Goal: Communication & Community: Answer question/provide support

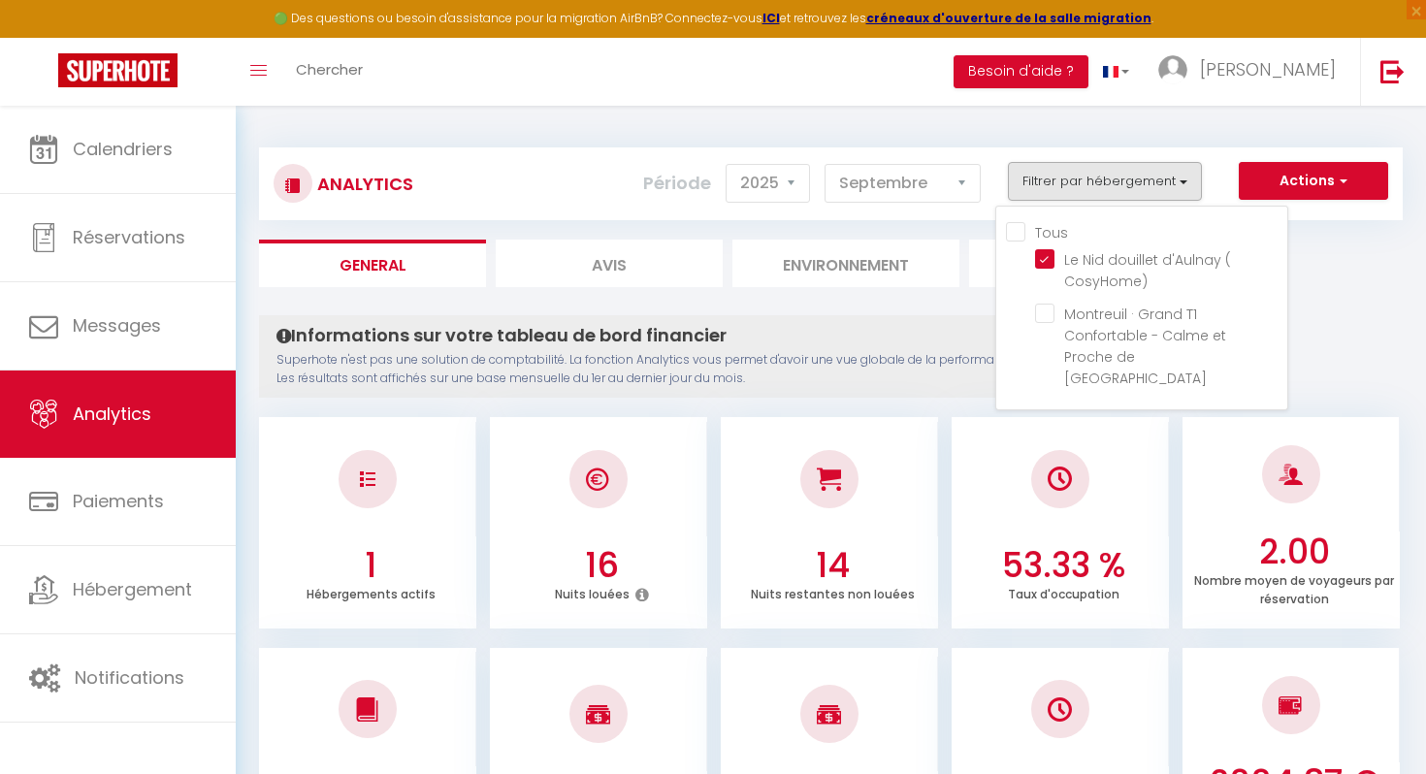
select select "2025"
select select "9"
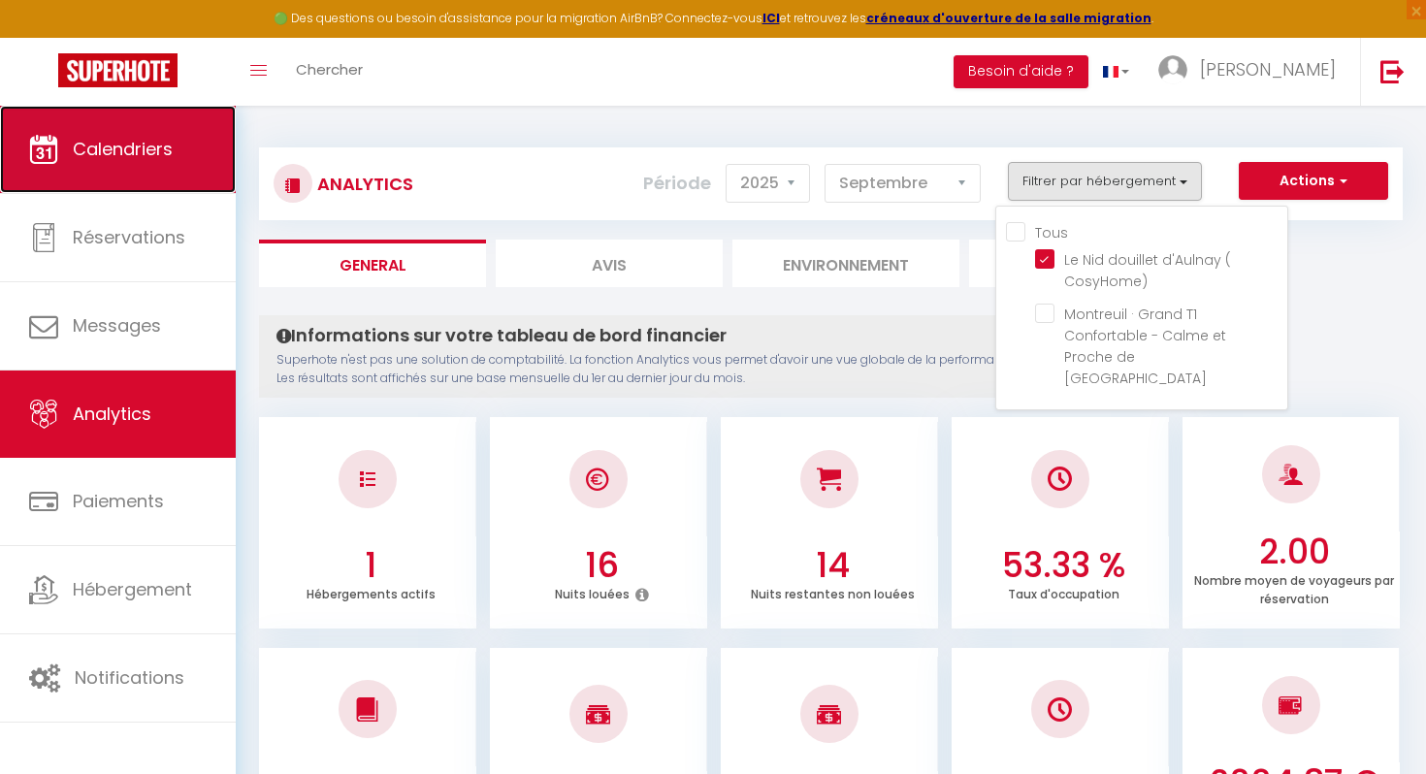
click at [110, 144] on span "Calendriers" at bounding box center [123, 149] width 100 height 24
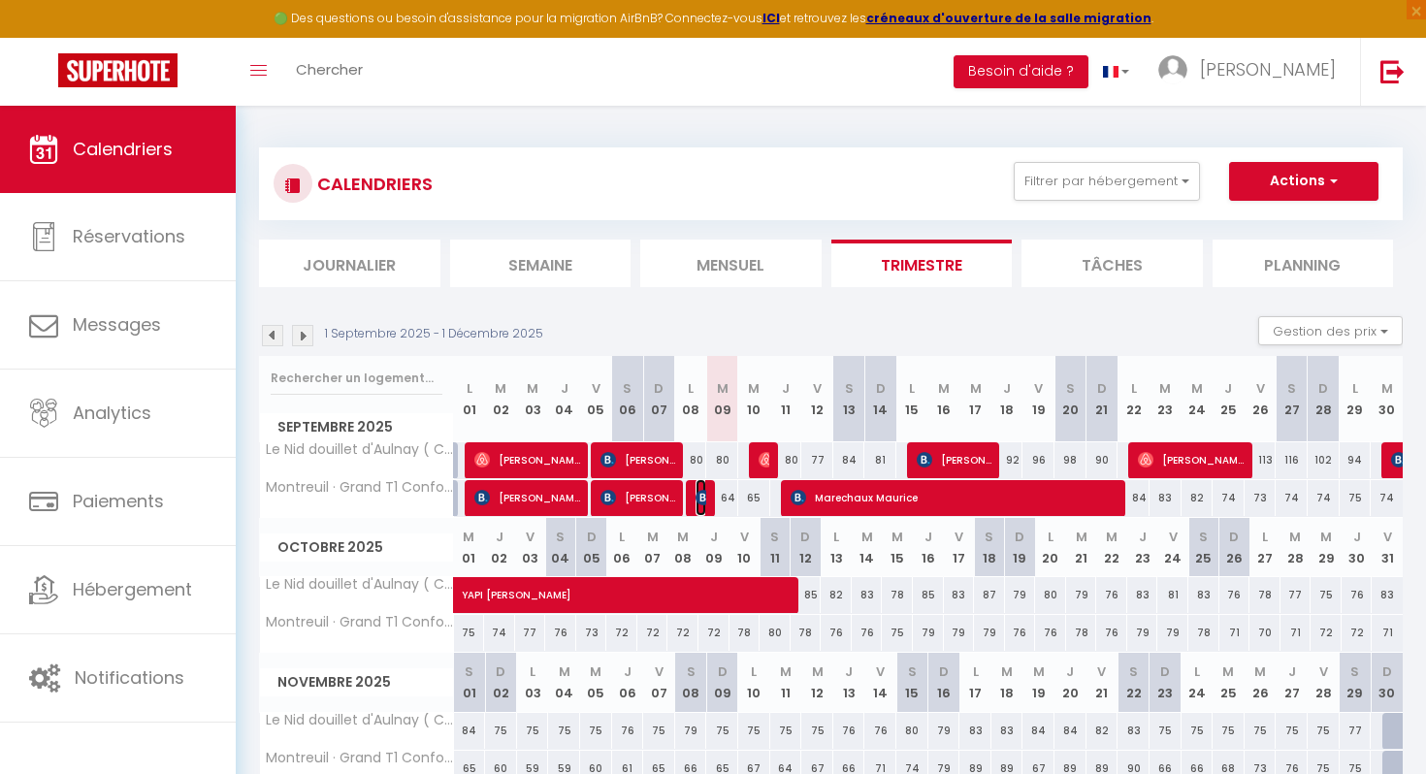
click at [701, 500] on img at bounding box center [704, 498] width 16 height 16
select select "OK"
select select "0"
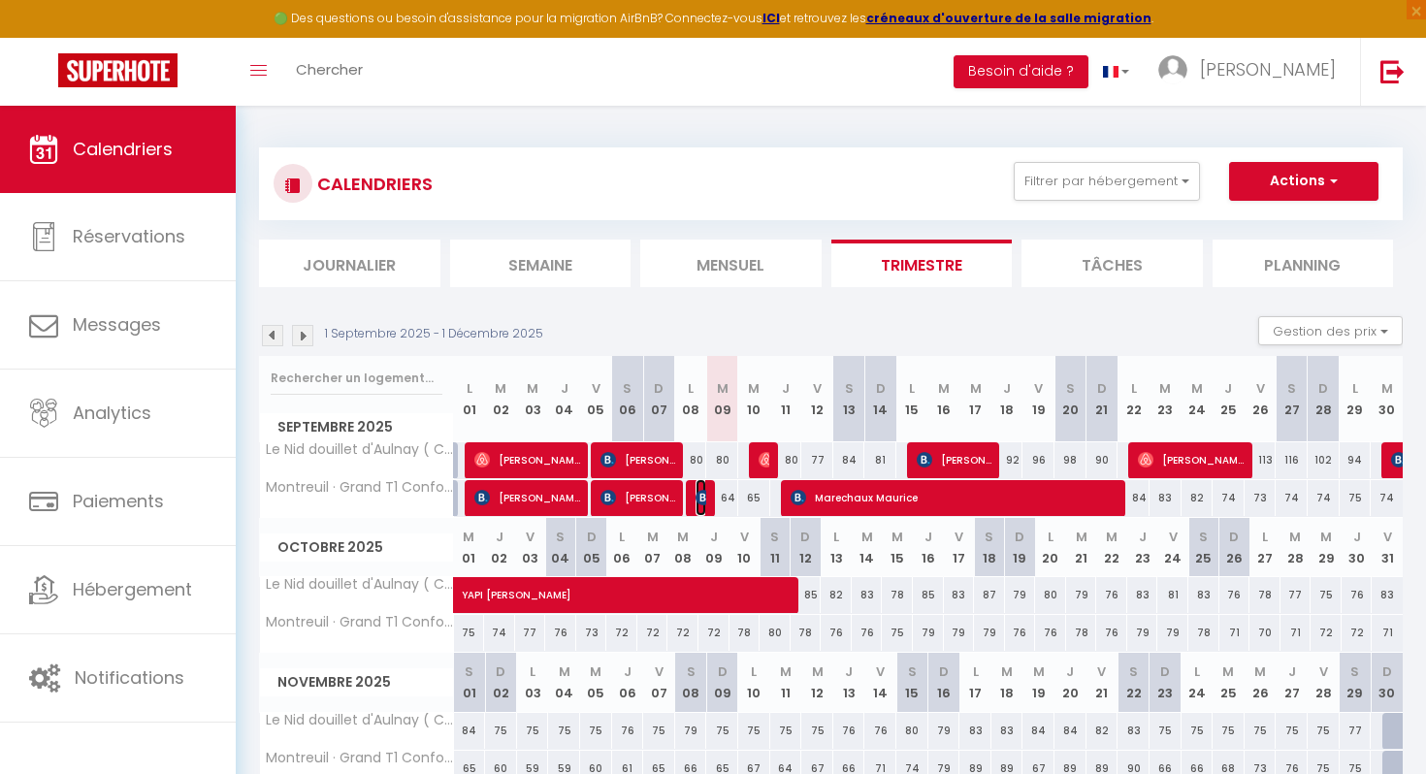
select select "1"
select select
select select "49584"
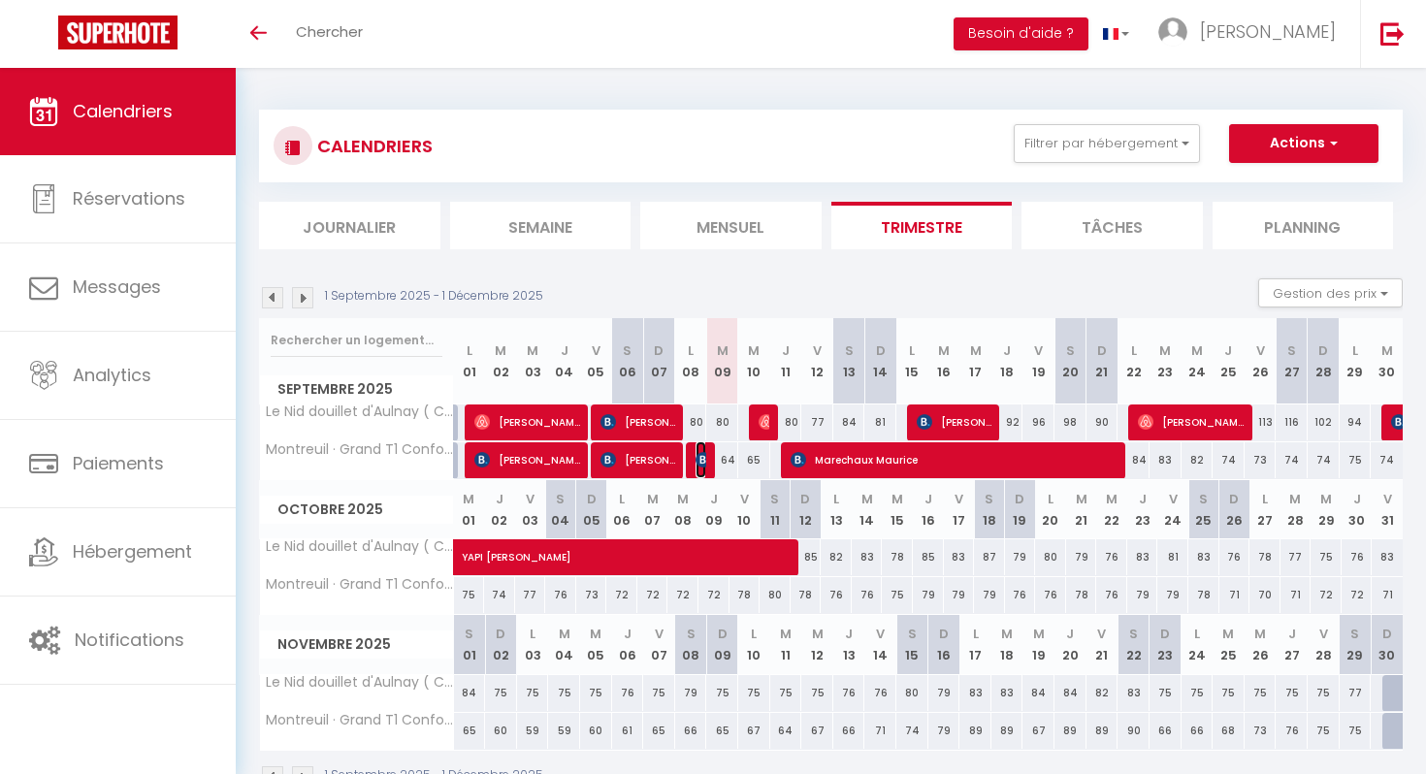
click at [700, 466] on img at bounding box center [704, 460] width 16 height 16
select select "OK"
select select "0"
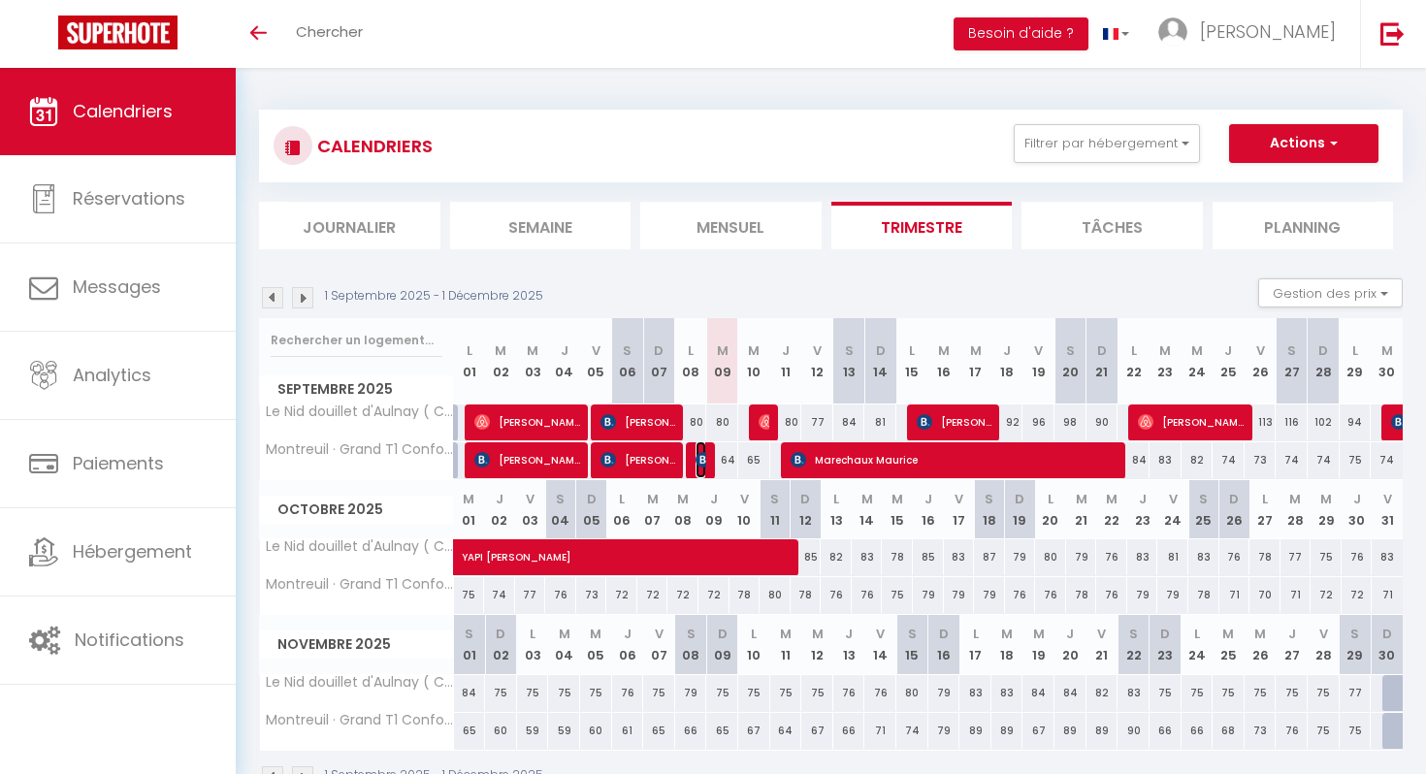
select select "1"
select select
select select "49584"
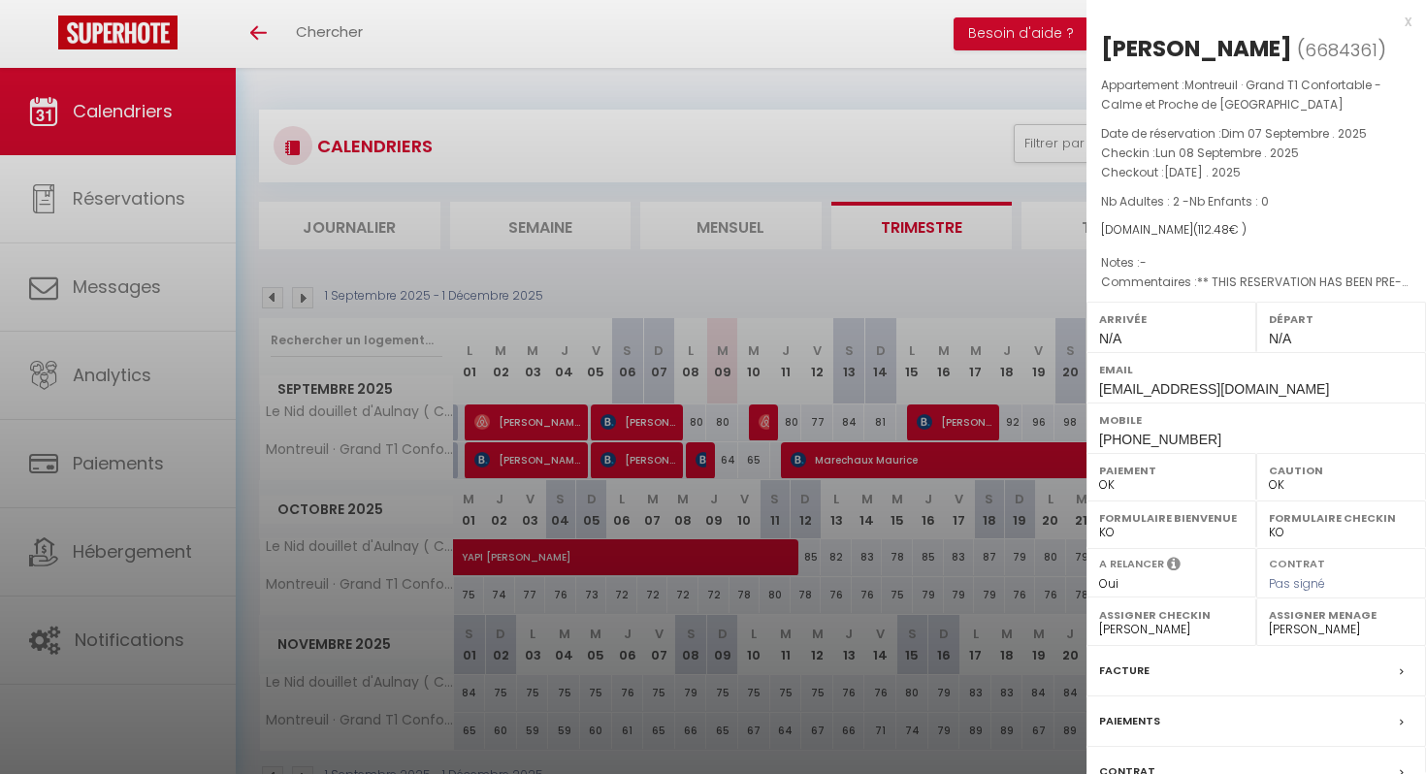
click at [1401, 22] on div "x" at bounding box center [1248, 21] width 325 height 23
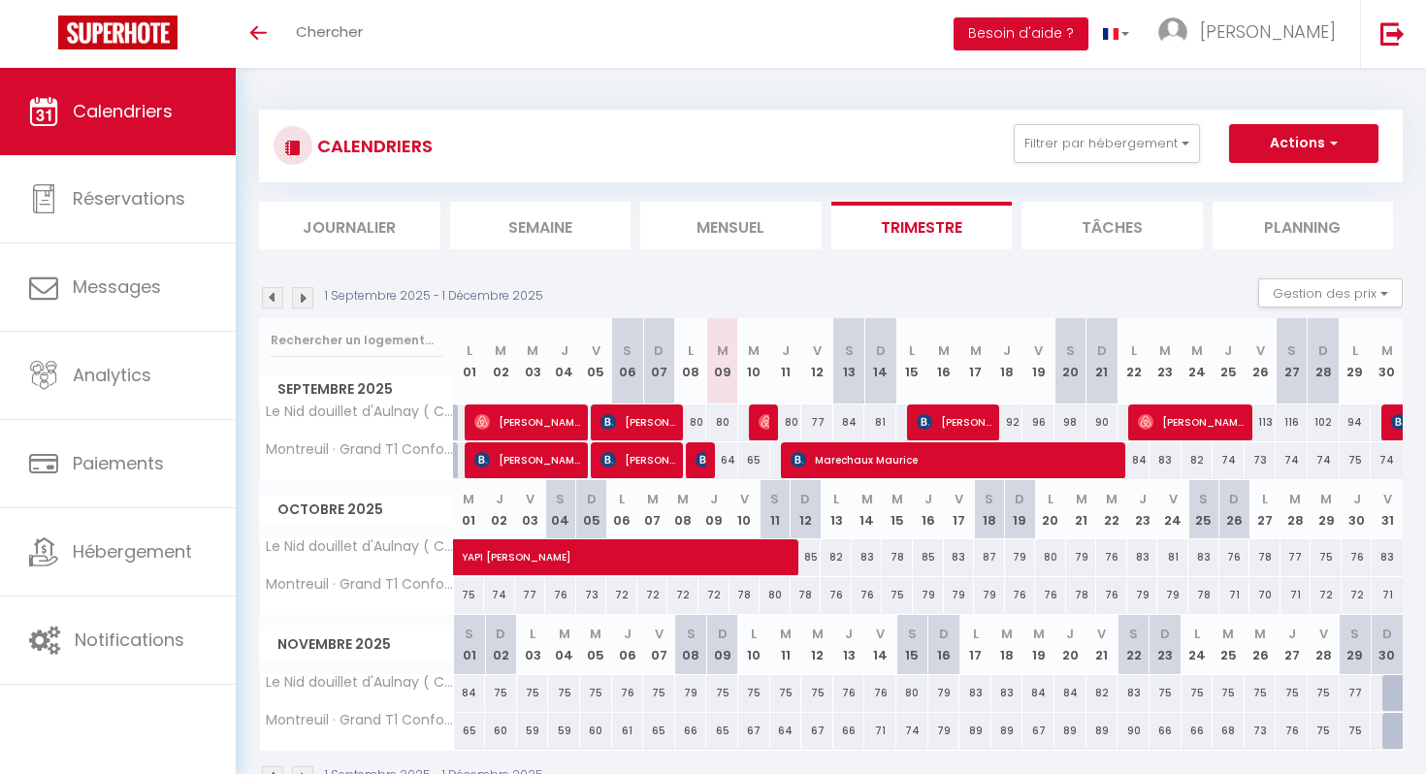
click at [707, 472] on div "64" at bounding box center [722, 460] width 32 height 36
type input "64"
type input "[DATE]"
type input "Mer 10 Septembre 2025"
click at [739, 466] on img at bounding box center [735, 460] width 16 height 16
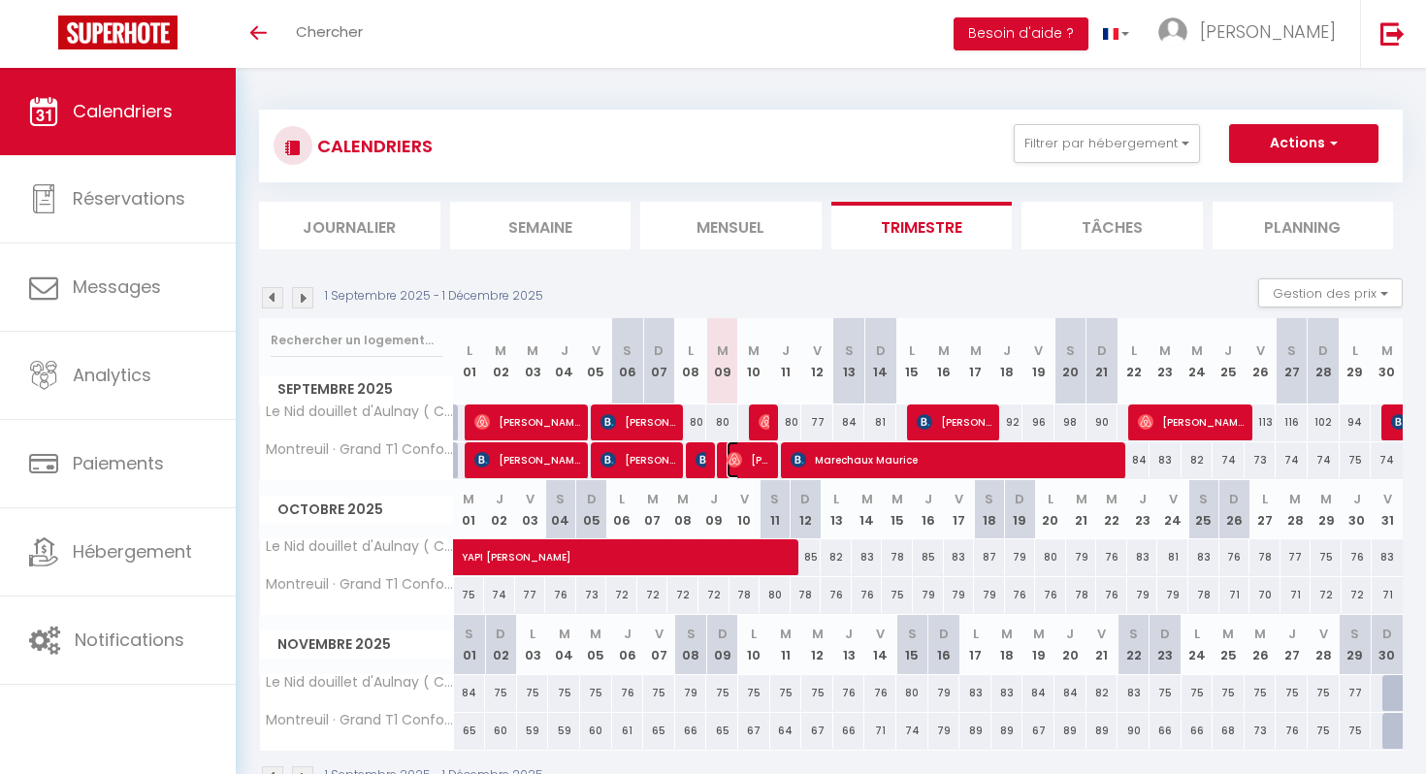
select select "OK"
select select "0"
select select "1"
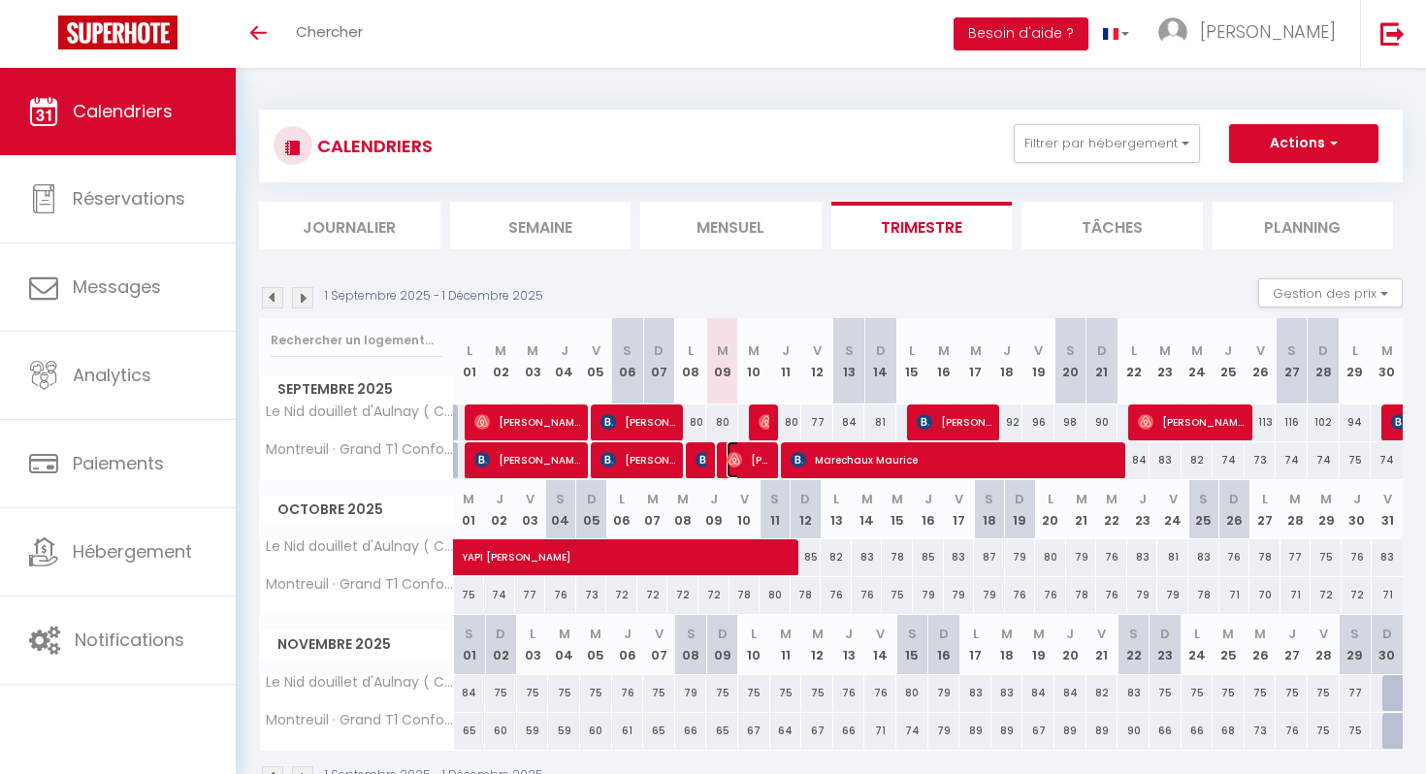
select select
select select "49584"
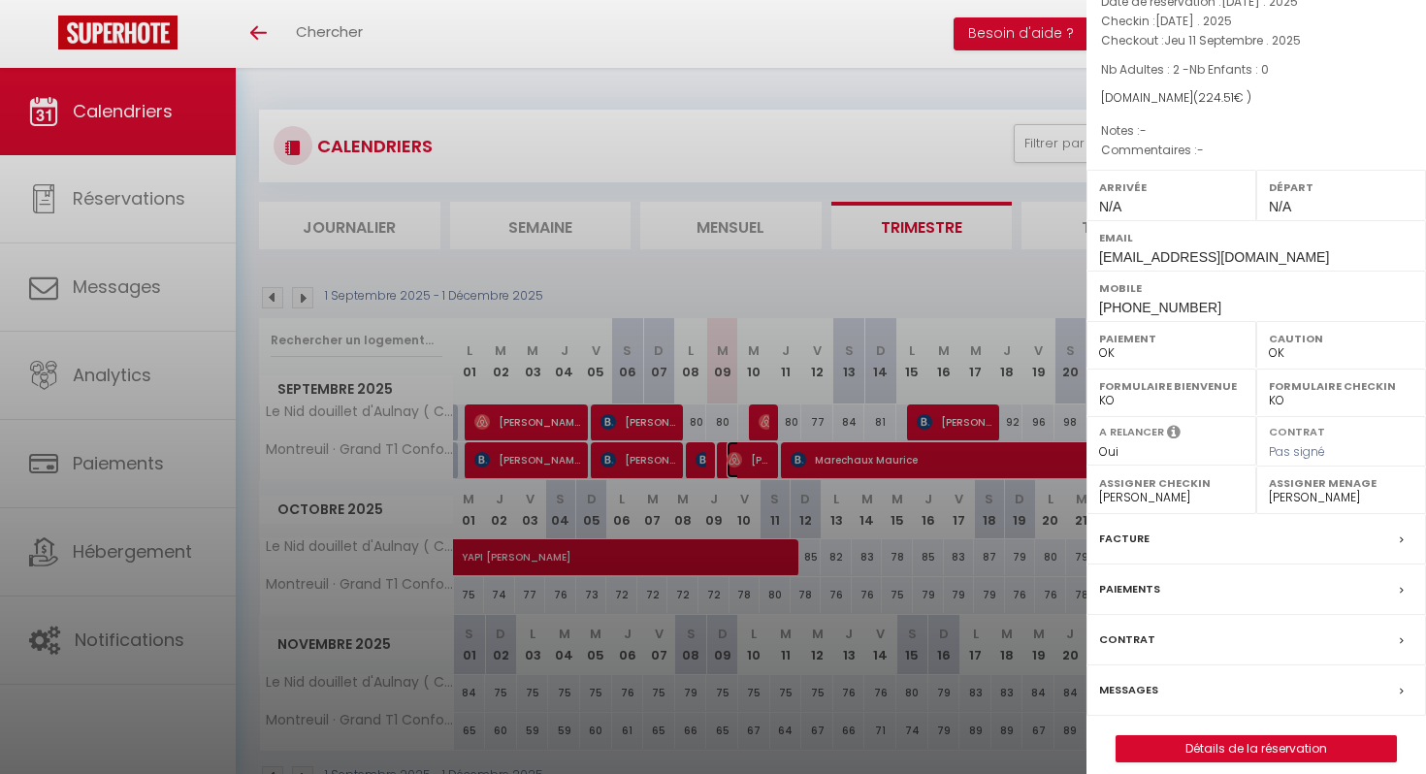
scroll to position [149, 0]
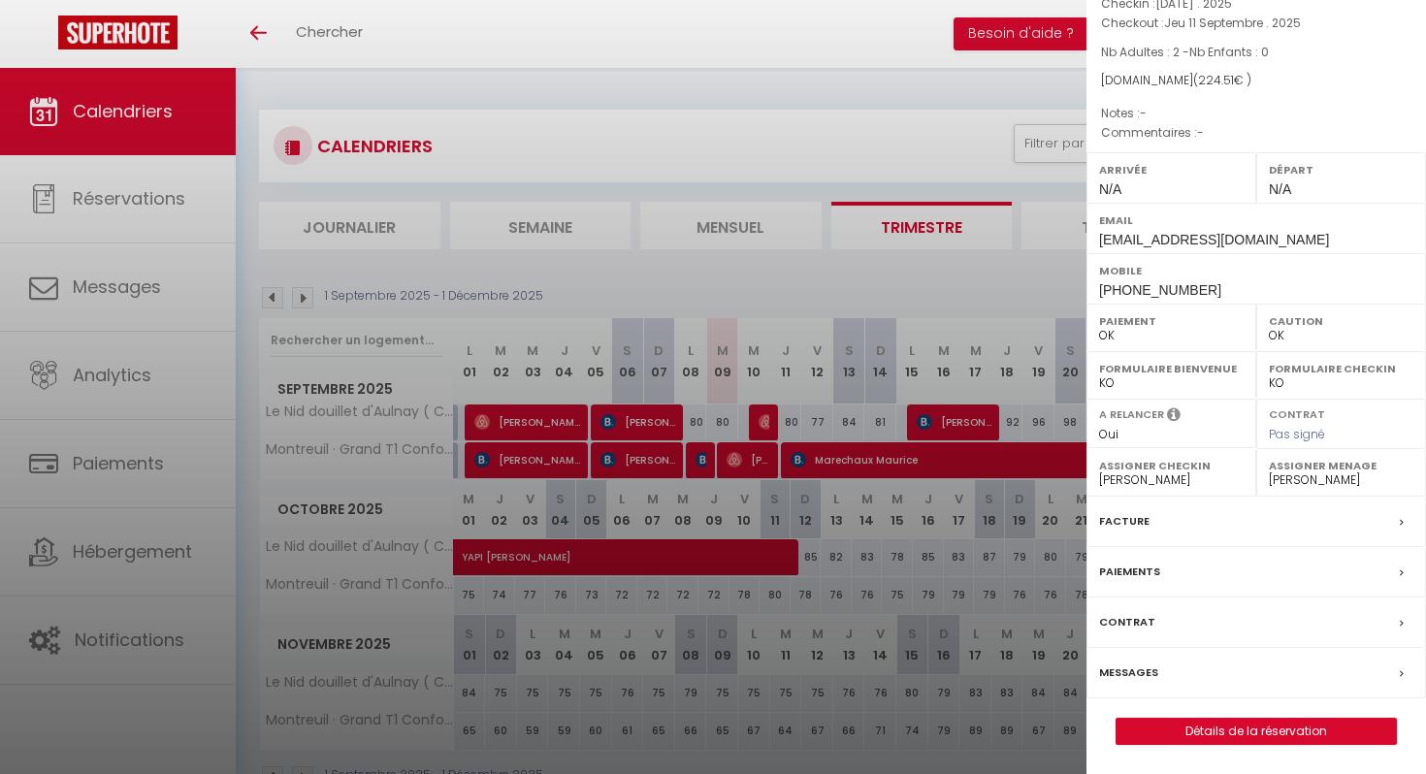
click at [1142, 674] on label "Messages" at bounding box center [1128, 673] width 59 height 20
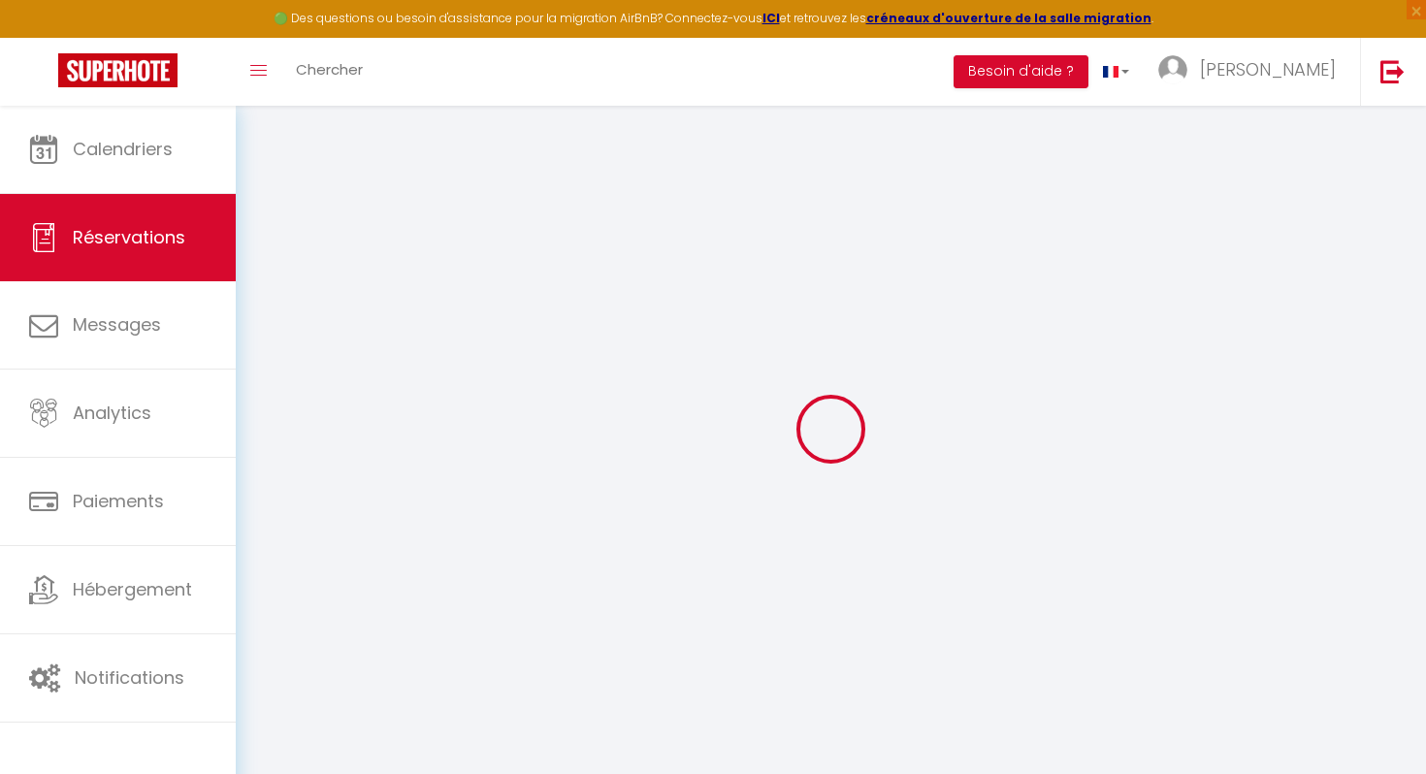
select select
checkbox input "false"
select select
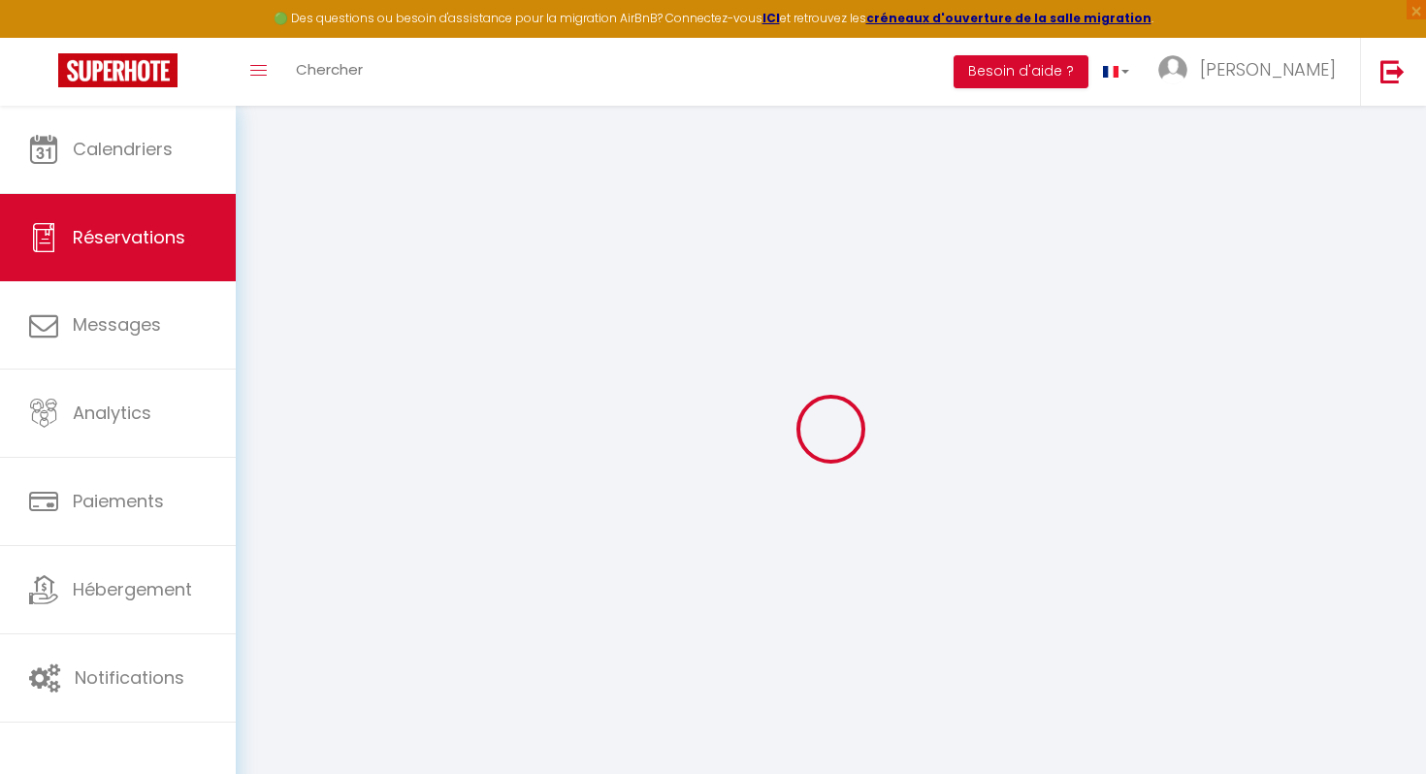
select select
checkbox input "false"
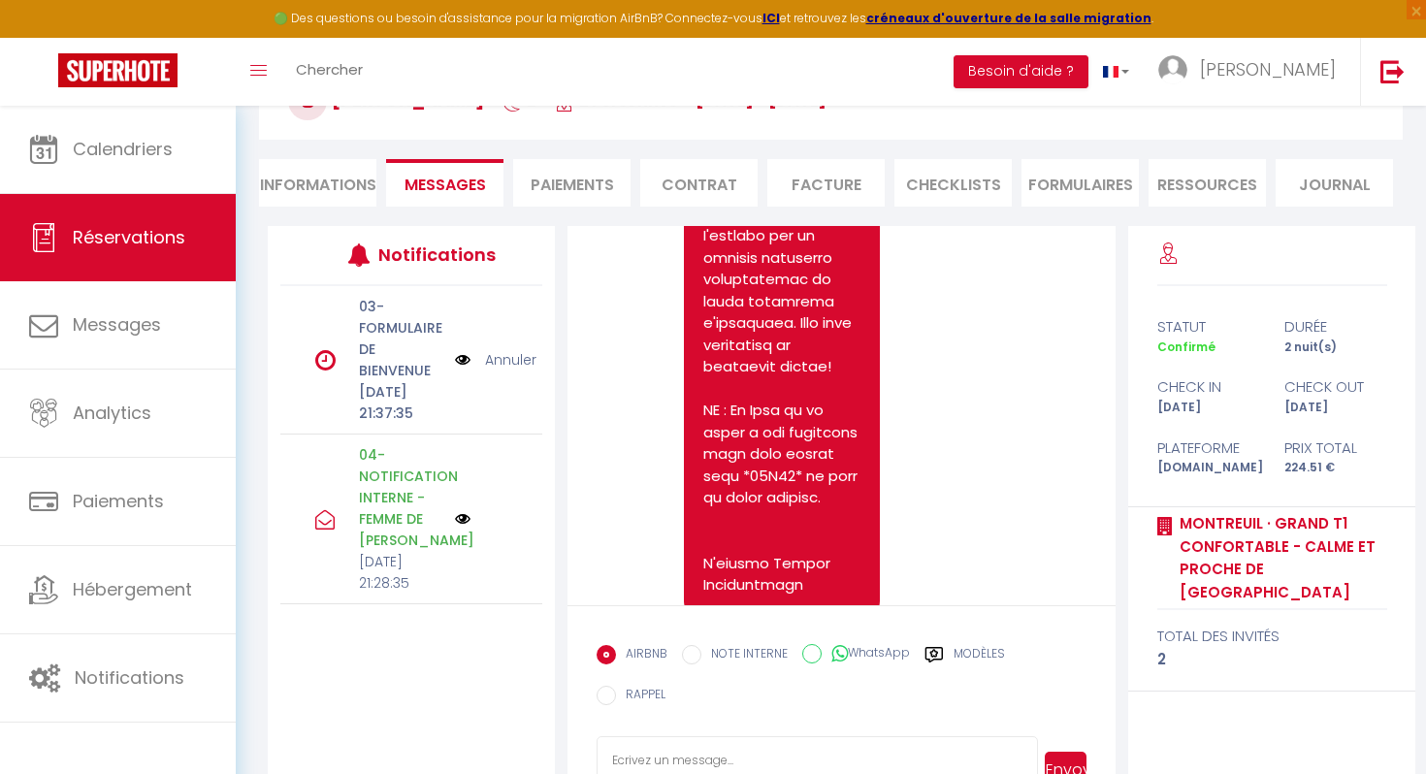
scroll to position [3693, 0]
click at [706, 736] on textarea at bounding box center [817, 770] width 441 height 68
paste textarea "Bonjour début du code abrégé Prénom du voyageurfin du code abrégé , Pour votre …"
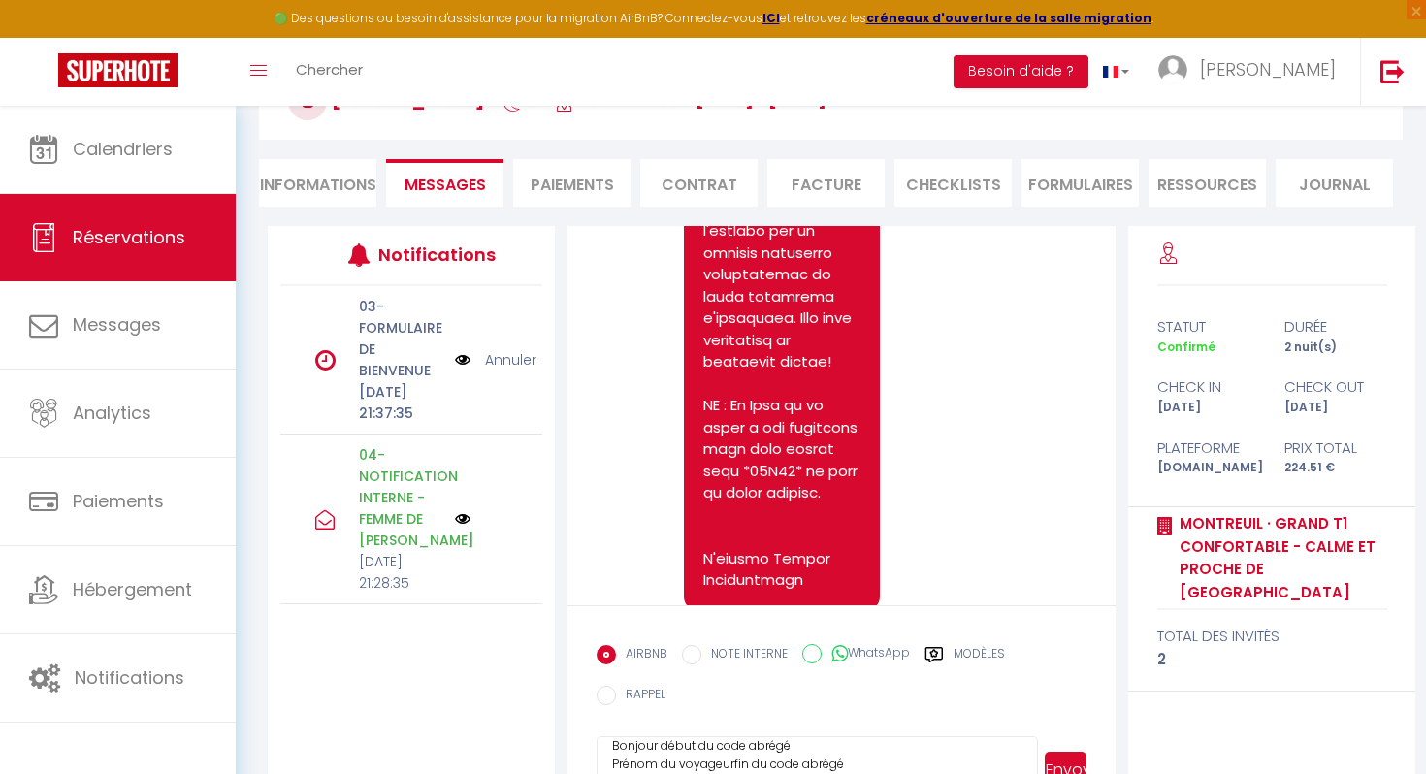
scroll to position [0, 0]
drag, startPoint x: 661, startPoint y: 719, endPoint x: 837, endPoint y: 745, distance: 178.5
click at [837, 746] on textarea "Bonjour début du code abrégé Prénom du voyageurfin du code abrégé , Pour votre …" at bounding box center [817, 770] width 441 height 68
click at [698, 736] on textarea "Bonjour [PERSON_NAME], , Pour votre arrivée d'[DATE] : début du code abrégé Dat…" at bounding box center [817, 770] width 441 height 68
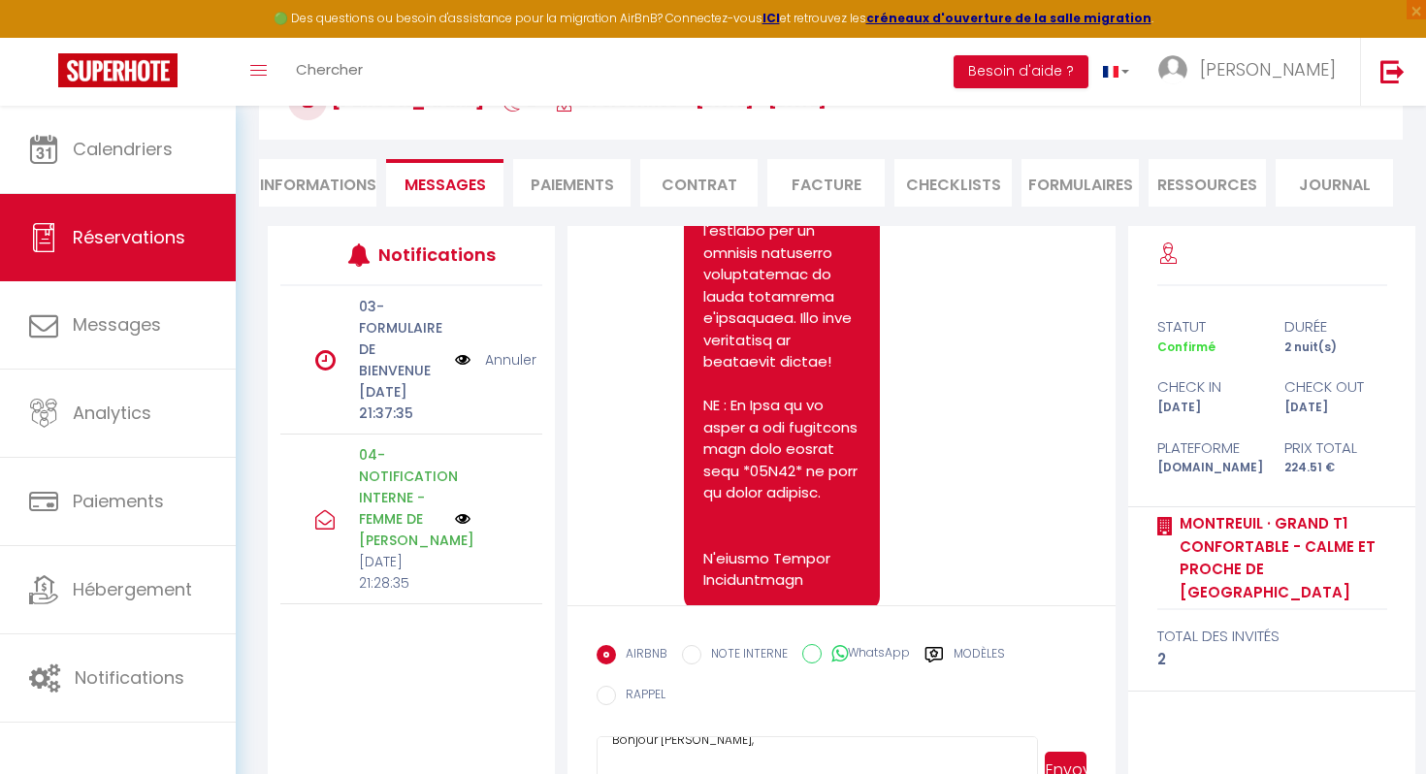
scroll to position [21, 0]
click at [681, 748] on textarea "Bonjour [PERSON_NAME], Pour votre arrivée d'[DATE] : début du code abrégé Date …" at bounding box center [817, 770] width 441 height 68
drag, startPoint x: 791, startPoint y: 720, endPoint x: 803, endPoint y: 738, distance: 22.3
click at [803, 738] on textarea "Bonjour [PERSON_NAME], Pour votre arrivée d'[DATE] : début du code abrégé Date …" at bounding box center [817, 770] width 441 height 68
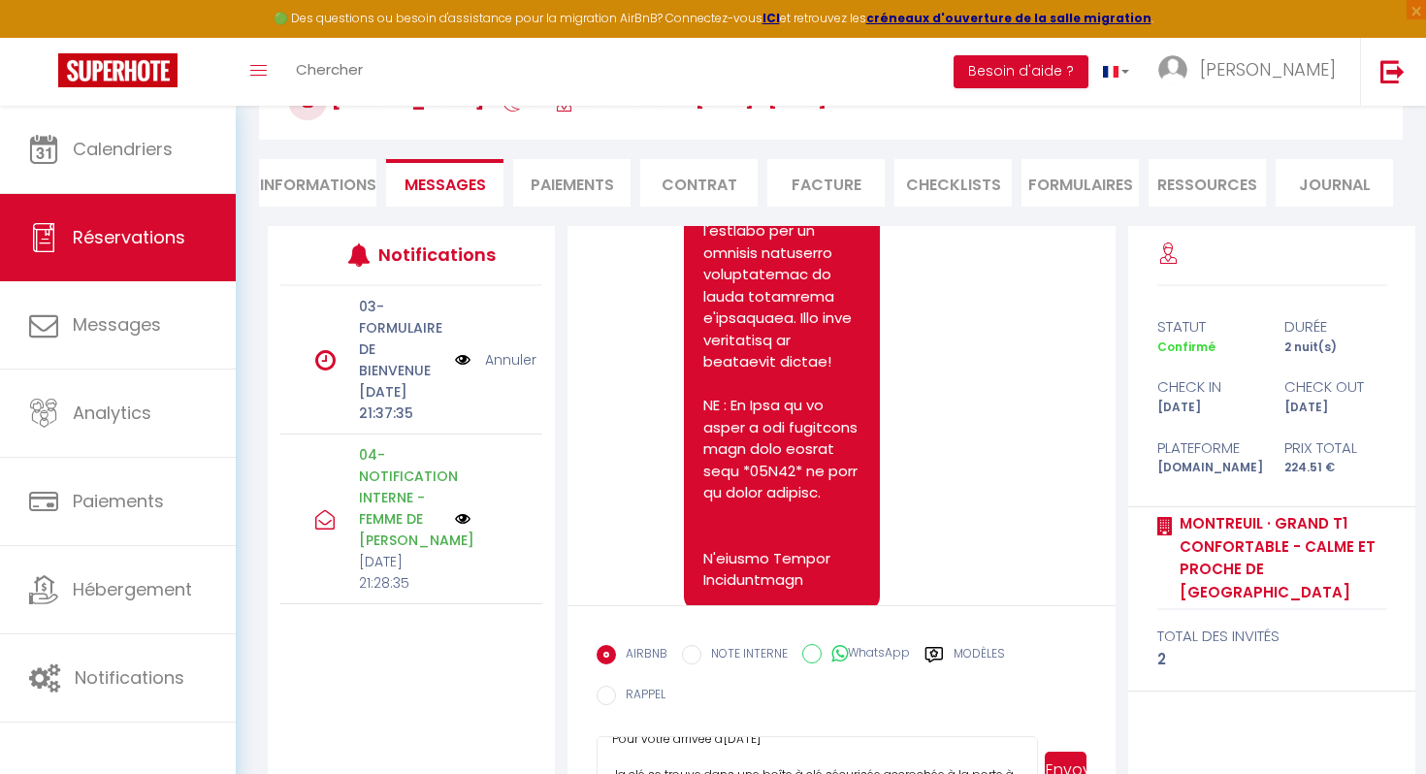
scroll to position [51, 0]
click at [615, 740] on textarea "Bonjour [PERSON_NAME], Pour votre arrivée d'[DATE] , la clé se trouve dans une …" at bounding box center [817, 770] width 441 height 68
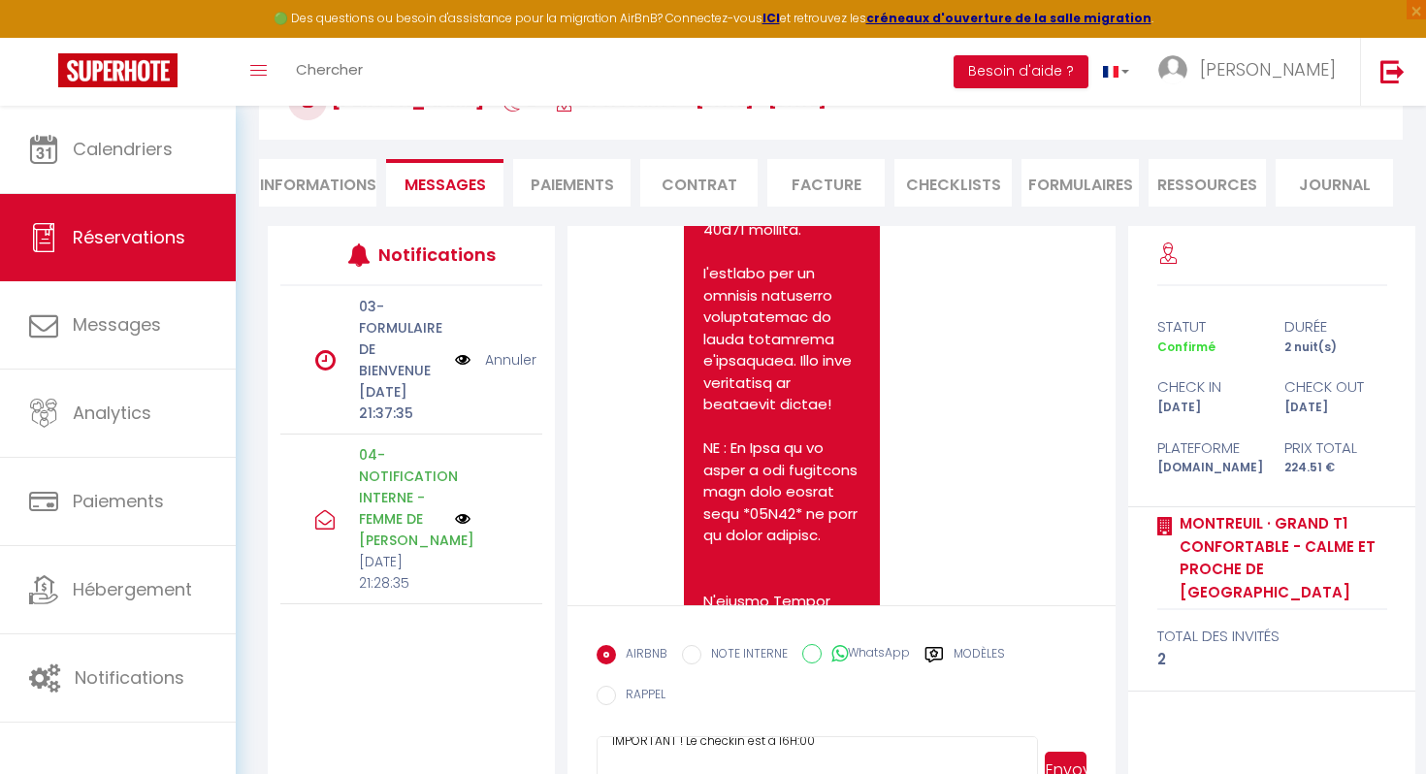
scroll to position [3679, 0]
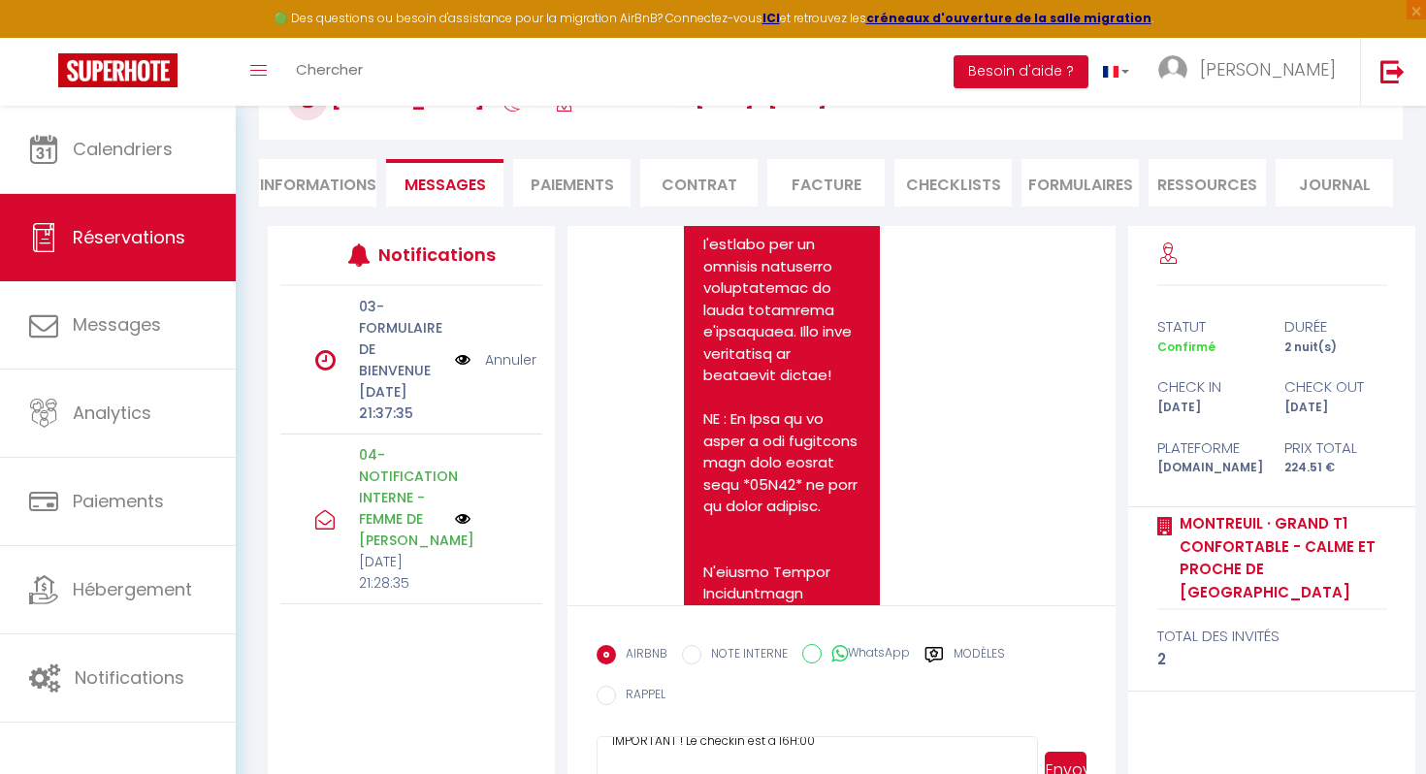
type textarea "Bonjour [PERSON_NAME], Pour votre arrivée d'[DATE] , la clé se trouve dans une …"
click at [1061, 752] on button "Envoyer" at bounding box center [1066, 770] width 42 height 37
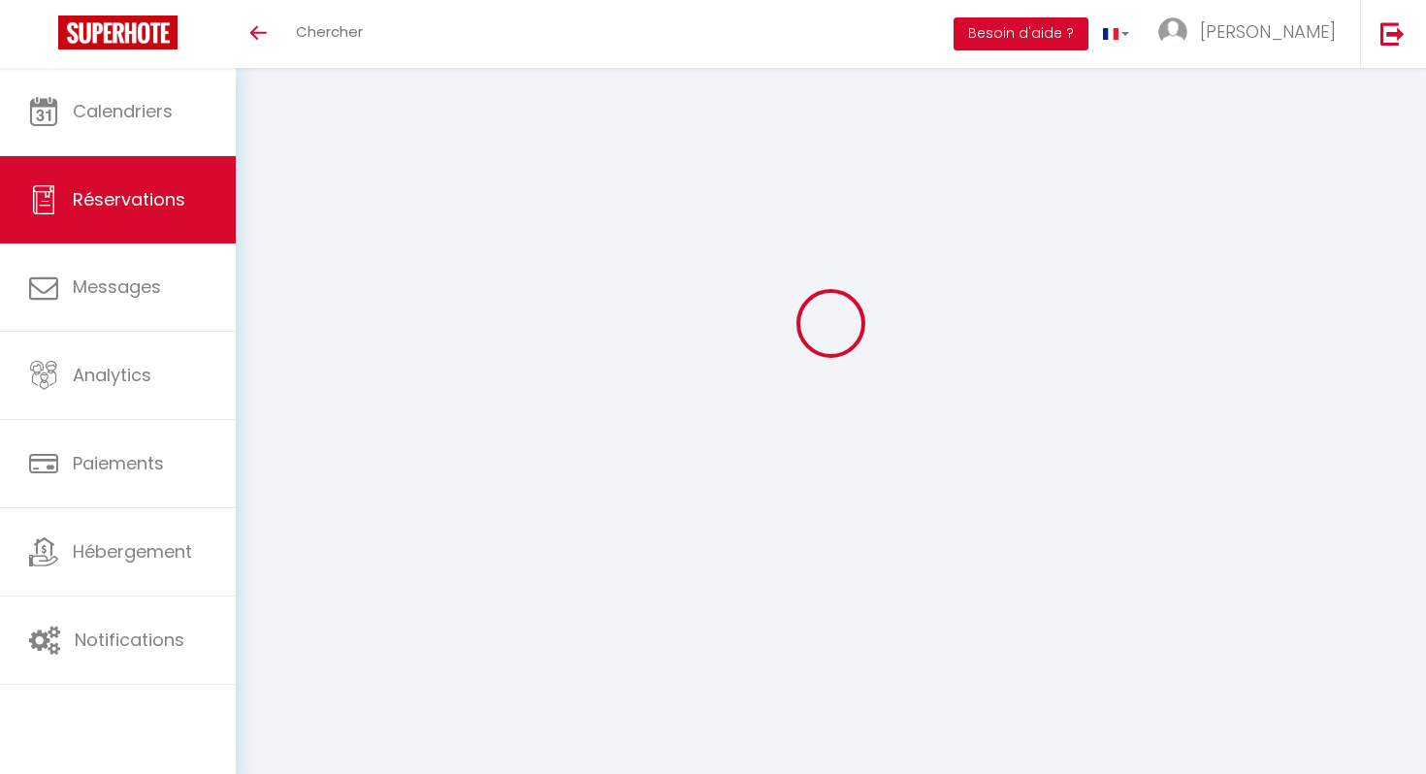
select select
checkbox input "false"
select select
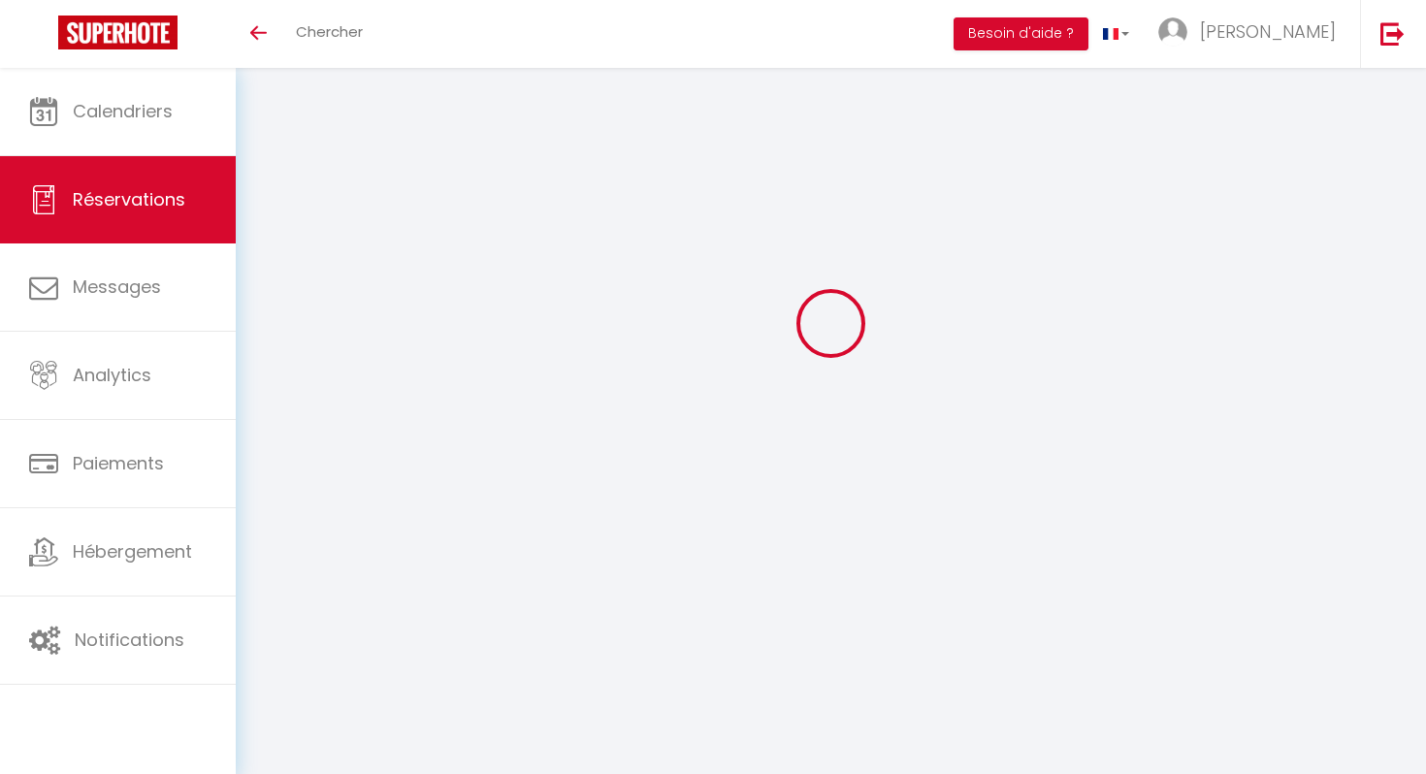
select select
checkbox input "false"
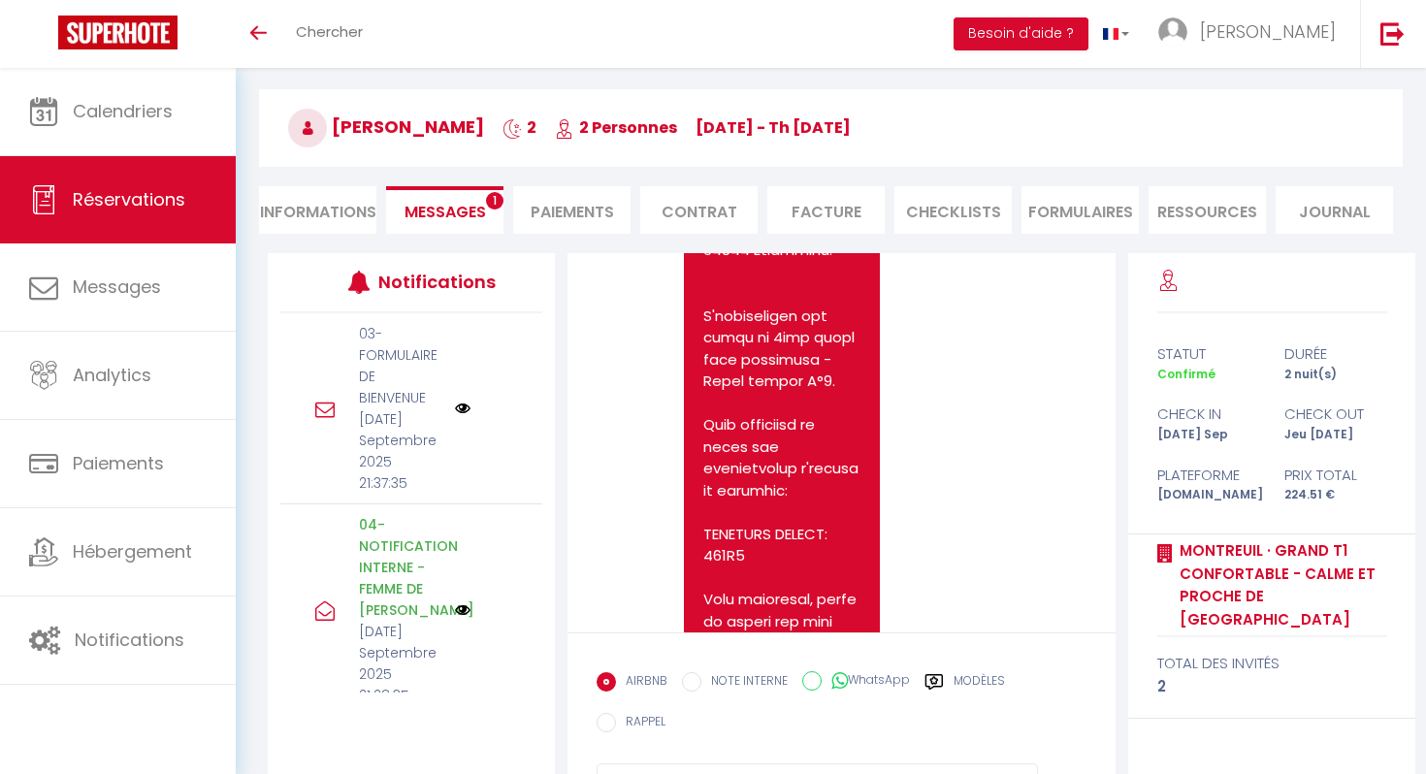
scroll to position [4358, 0]
